Goal: Task Accomplishment & Management: Manage account settings

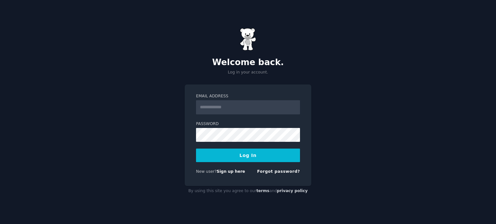
type input "**********"
click at [262, 156] on button "Log In" at bounding box center [248, 156] width 104 height 14
